Goal: Information Seeking & Learning: Learn about a topic

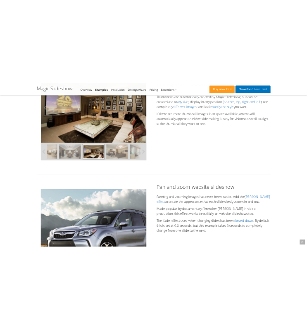
scroll to position [341, 0]
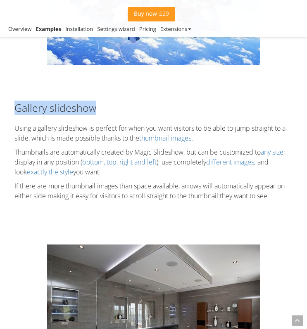
drag, startPoint x: 111, startPoint y: 111, endPoint x: 0, endPoint y: 108, distance: 110.2
click at [0, 108] on div "Gallery slideshow Using a gallery slideshow is perfect for when you want visito…" at bounding box center [153, 152] width 307 height 129
copy h2 "Gallery slideshow"
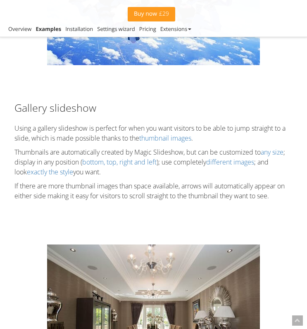
click at [107, 123] on p "Using a gallery slideshow is perfect for when you want visitors to be able to j…" at bounding box center [153, 133] width 290 height 20
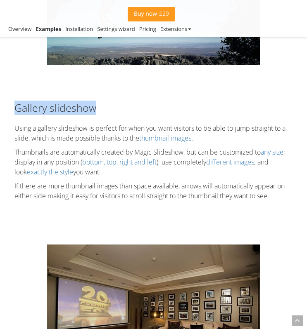
drag, startPoint x: 12, startPoint y: 106, endPoint x: 102, endPoint y: 107, distance: 90.0
click at [102, 107] on h2 "Gallery slideshow" at bounding box center [153, 108] width 290 height 14
copy h2 "Gallery slideshow"
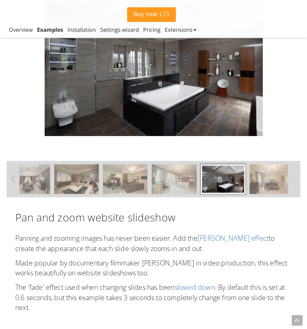
scroll to position [595, 0]
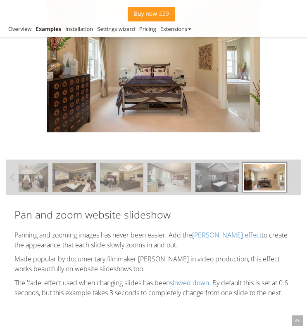
click at [208, 183] on img at bounding box center [216, 177] width 43 height 29
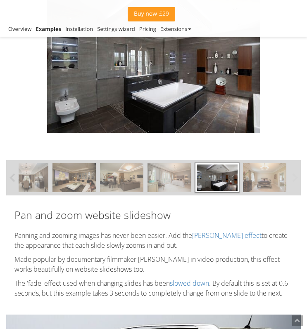
click at [248, 176] on img at bounding box center [264, 177] width 43 height 29
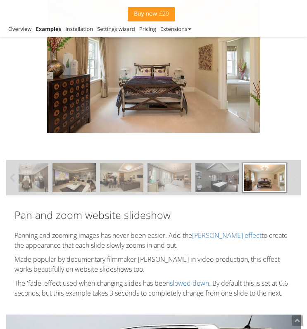
click at [226, 177] on img at bounding box center [216, 177] width 43 height 29
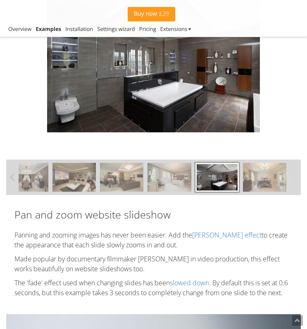
click at [255, 179] on img at bounding box center [264, 177] width 43 height 29
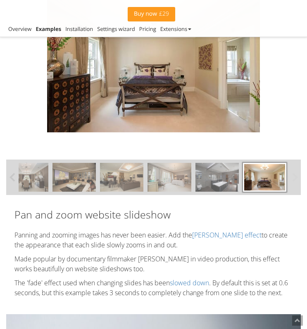
click at [199, 179] on img at bounding box center [216, 177] width 43 height 29
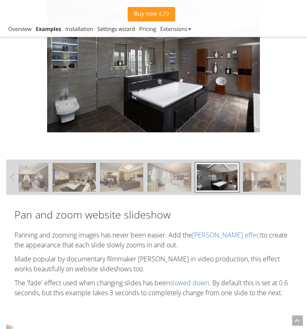
click at [279, 188] on img at bounding box center [264, 177] width 43 height 29
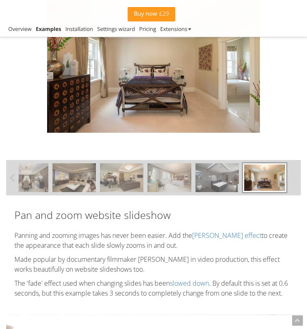
click at [222, 185] on img at bounding box center [216, 177] width 43 height 29
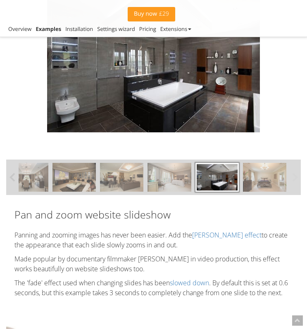
click at [295, 175] on button at bounding box center [294, 177] width 12 height 35
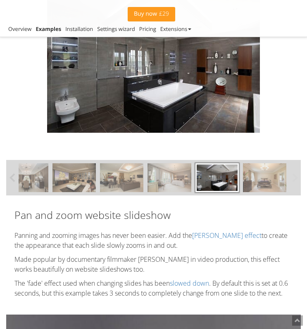
click at [263, 181] on img at bounding box center [264, 177] width 43 height 29
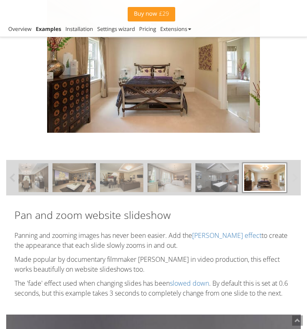
click at [217, 182] on img at bounding box center [216, 177] width 43 height 29
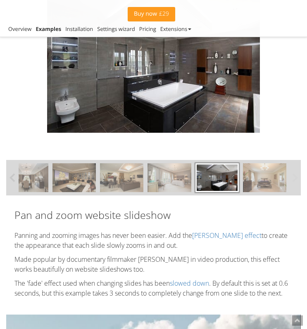
click at [269, 180] on img at bounding box center [264, 177] width 43 height 29
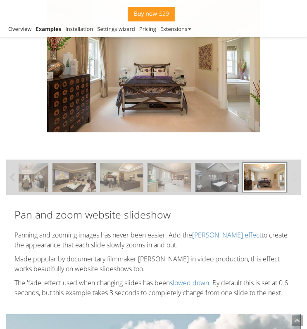
click at [226, 182] on img at bounding box center [216, 177] width 43 height 29
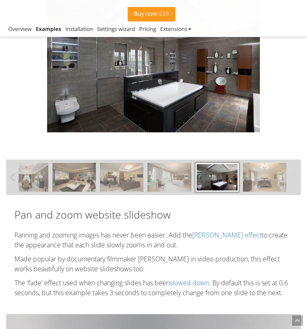
click at [257, 177] on img at bounding box center [264, 177] width 43 height 29
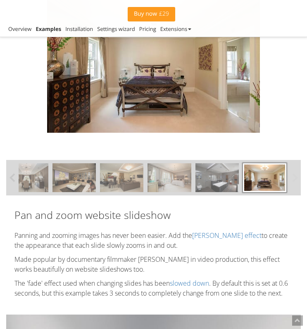
click at [211, 181] on img at bounding box center [216, 177] width 43 height 29
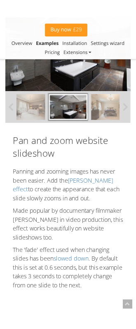
scroll to position [739, 0]
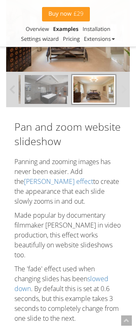
click at [109, 98] on div at bounding box center [93, 89] width 43 height 29
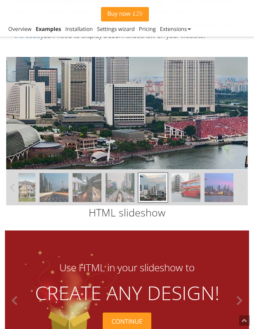
scroll to position [3073, 0]
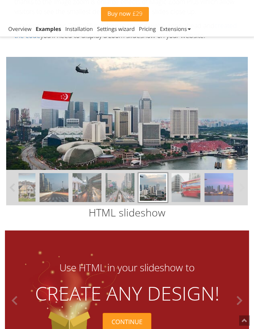
click at [163, 173] on div at bounding box center [153, 187] width 29 height 29
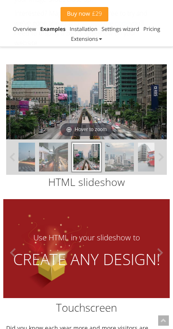
scroll to position [3076, 0]
